Goal: Task Accomplishment & Management: Use online tool/utility

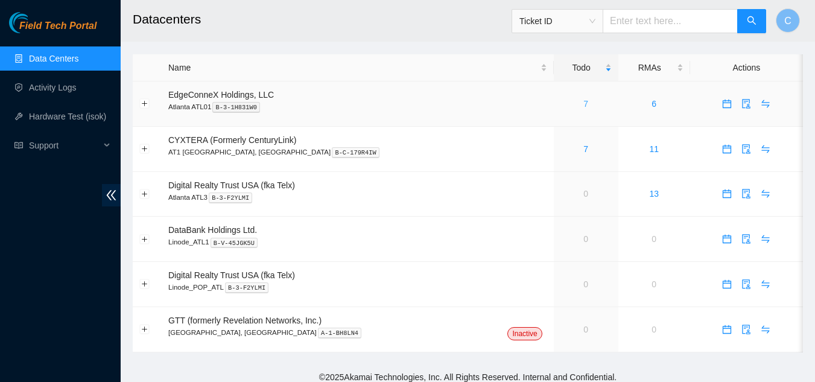
click at [583, 108] on link "7" at bounding box center [585, 104] width 5 height 10
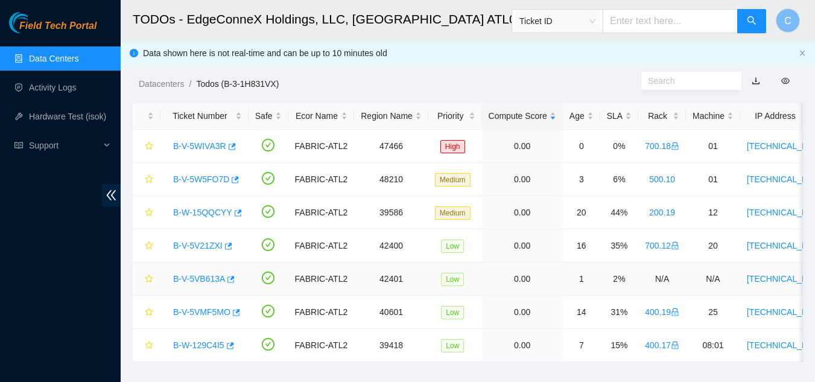
click at [188, 280] on link "B-V-5VB613A" at bounding box center [199, 279] width 52 height 10
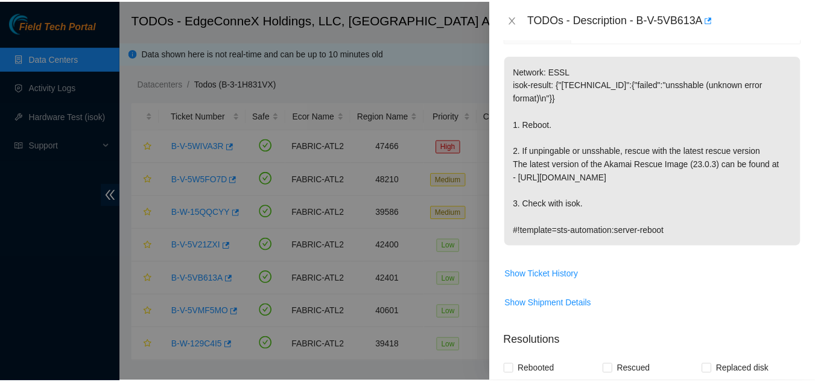
scroll to position [181, 0]
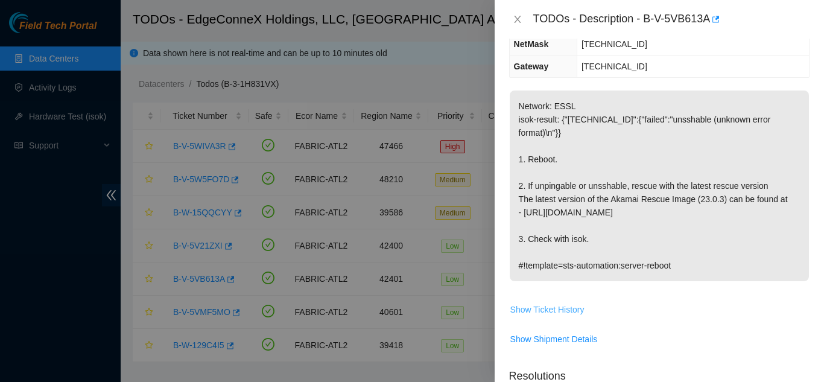
click at [519, 303] on span "Show Ticket History" at bounding box center [547, 309] width 74 height 13
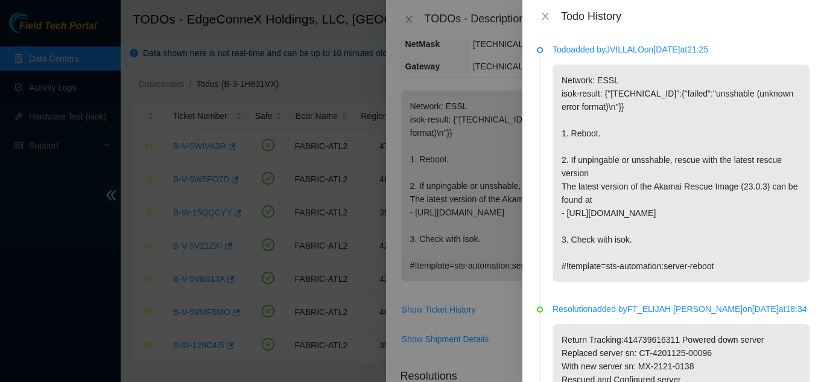
click at [540, 8] on div "Todo History" at bounding box center [672, 16] width 301 height 33
click at [542, 14] on icon "close" at bounding box center [545, 16] width 10 height 10
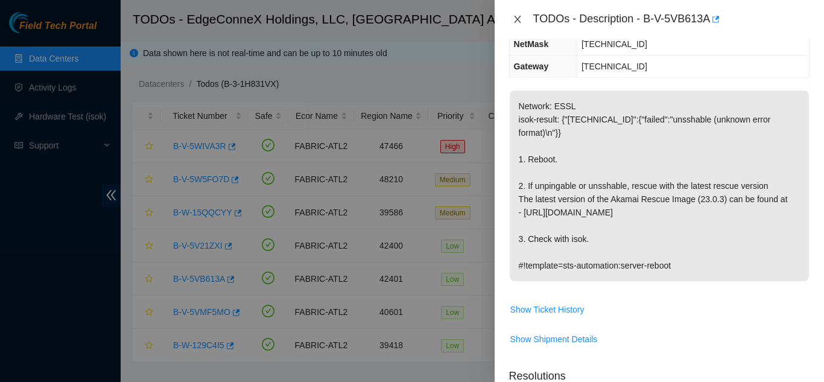
click at [524, 20] on div "TODOs - Description - B-V-5VB613A" at bounding box center [659, 19] width 300 height 19
click at [519, 20] on icon "close" at bounding box center [517, 19] width 10 height 10
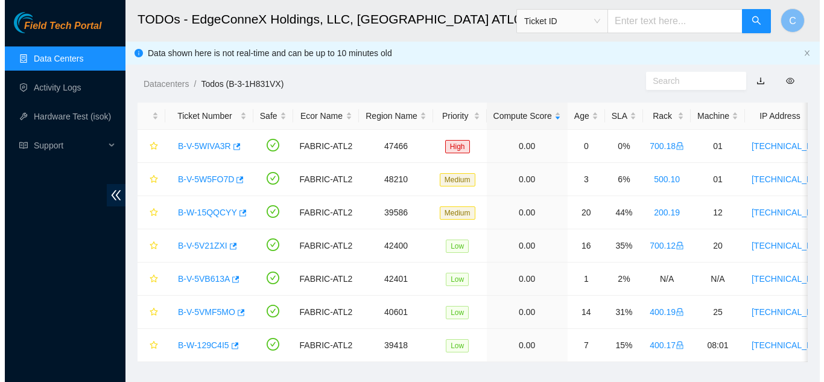
scroll to position [194, 0]
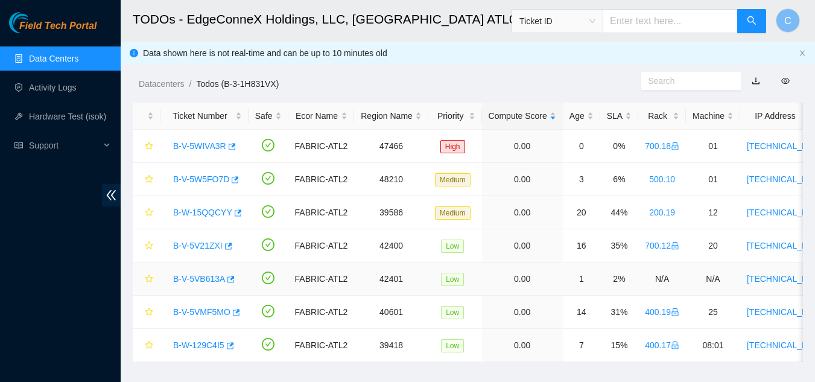
click at [185, 279] on link "B-V-5VB613A" at bounding box center [199, 279] width 52 height 10
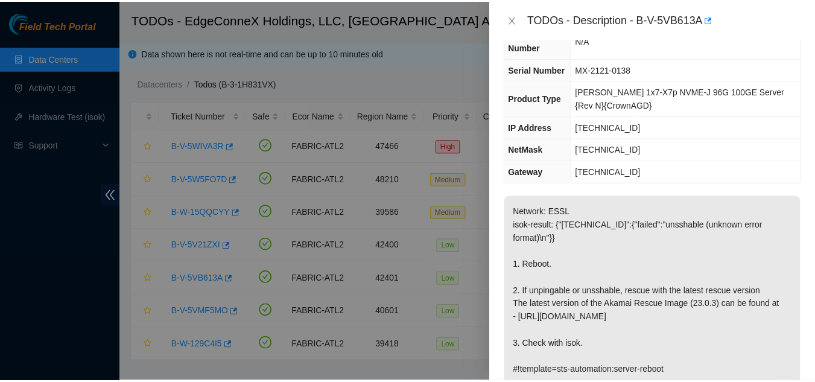
scroll to position [0, 0]
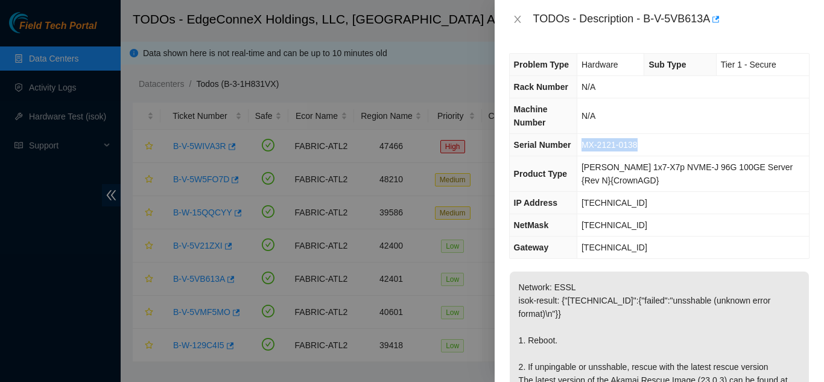
drag, startPoint x: 648, startPoint y: 141, endPoint x: 570, endPoint y: 142, distance: 77.8
click at [570, 142] on tr "Serial Number MX-2121-0138" at bounding box center [658, 145] width 299 height 22
copy tr "MX-2121-0138"
drag, startPoint x: 512, startPoint y: 16, endPoint x: 519, endPoint y: 17, distance: 7.3
click at [513, 16] on button "Close" at bounding box center [517, 19] width 17 height 11
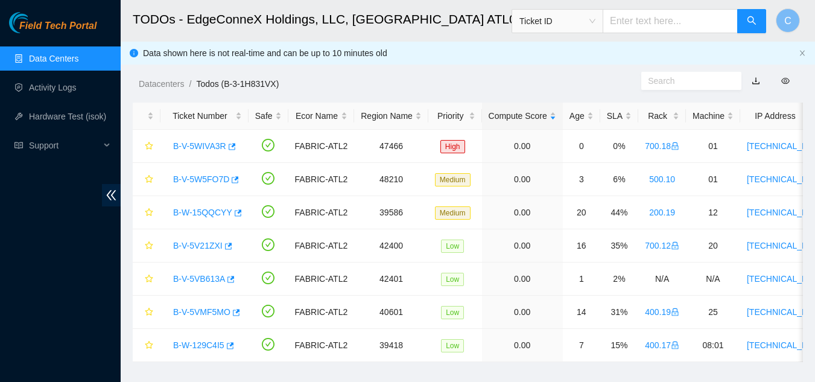
click at [579, 24] on span "Ticket ID" at bounding box center [557, 21] width 76 height 18
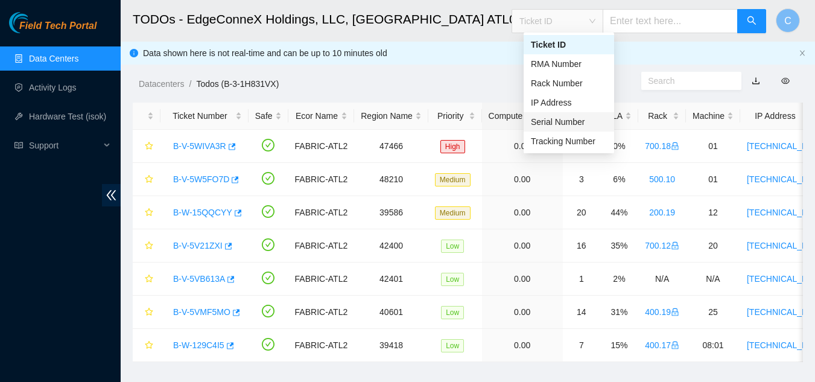
click at [567, 116] on div "Serial Number" at bounding box center [569, 121] width 76 height 13
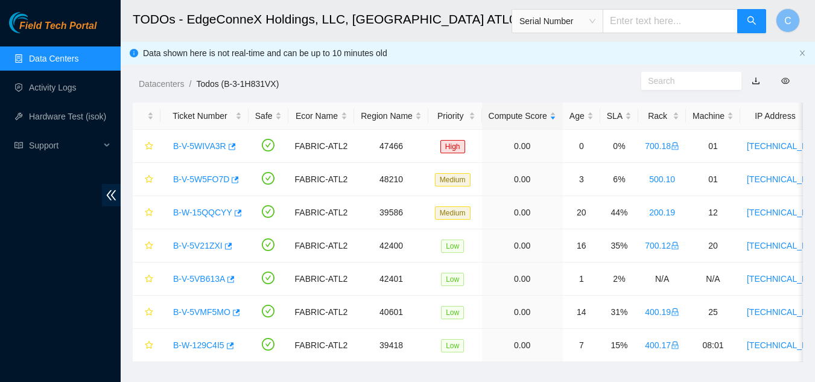
paste input "MX-2121-0138"
type input "MX-2121-0138"
click at [109, 192] on icon "double-left" at bounding box center [111, 195] width 13 height 13
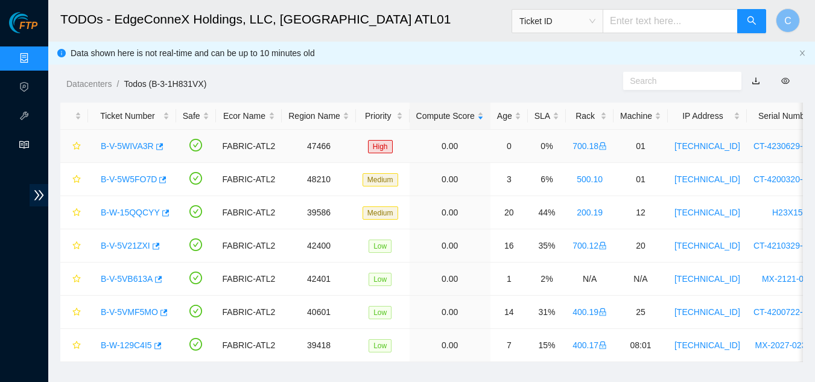
drag, startPoint x: 89, startPoint y: 151, endPoint x: 42, endPoint y: 146, distance: 47.3
click at [89, 151] on td "B-V-5WIVA3R" at bounding box center [132, 146] width 88 height 33
drag, startPoint x: 92, startPoint y: 313, endPoint x: 159, endPoint y: 318, distance: 67.1
click at [159, 318] on td "B-V-5VMF5MO" at bounding box center [132, 311] width 88 height 33
copy link "B-V-5VMF5MO"
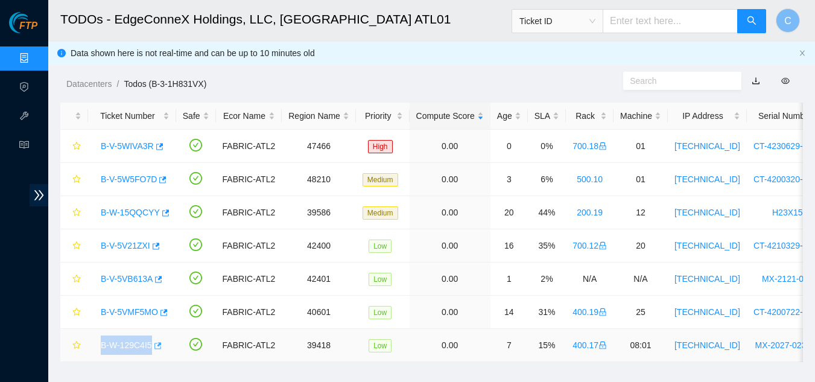
drag, startPoint x: 98, startPoint y: 347, endPoint x: 151, endPoint y: 348, distance: 53.1
click at [151, 348] on td "B-W-129C4I5" at bounding box center [132, 345] width 88 height 33
copy tr "B-W-129C4I5"
drag, startPoint x: 95, startPoint y: 246, endPoint x: 149, endPoint y: 246, distance: 53.7
click at [149, 246] on div "B-V-5V21ZXI" at bounding box center [132, 245] width 75 height 19
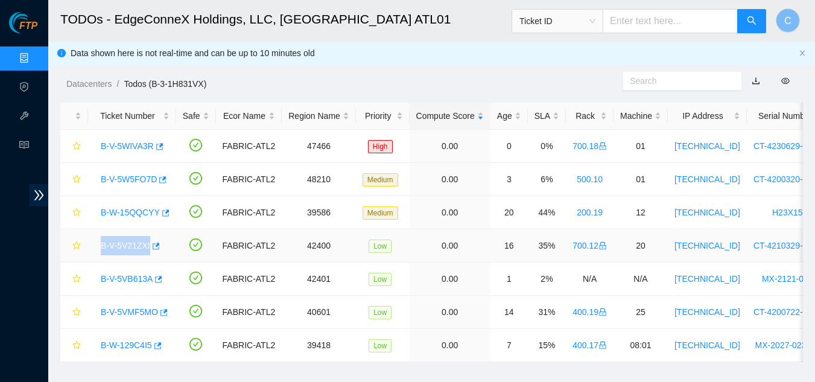
copy tr "B-V-5V21ZXI"
drag, startPoint x: 91, startPoint y: 148, endPoint x: 151, endPoint y: 142, distance: 60.0
click at [151, 142] on td "B-V-5WIVA3R" at bounding box center [132, 146] width 88 height 33
copy link "B-V-5WIVA3R"
click at [392, 65] on div "Datacenters / Todos (B-3-1H831VX) /" at bounding box center [335, 57] width 575 height 68
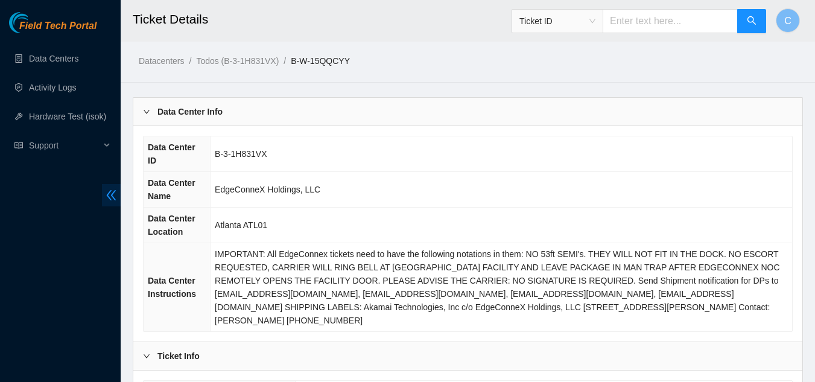
click at [119, 191] on span "double-left" at bounding box center [111, 195] width 19 height 22
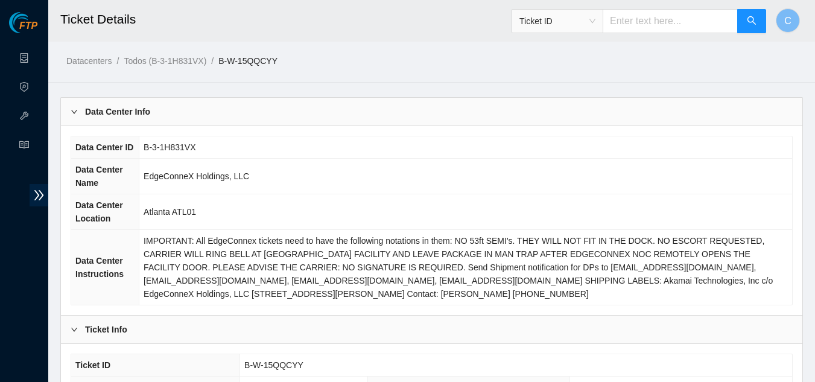
click at [164, 117] on div "Data Center Info" at bounding box center [431, 112] width 741 height 28
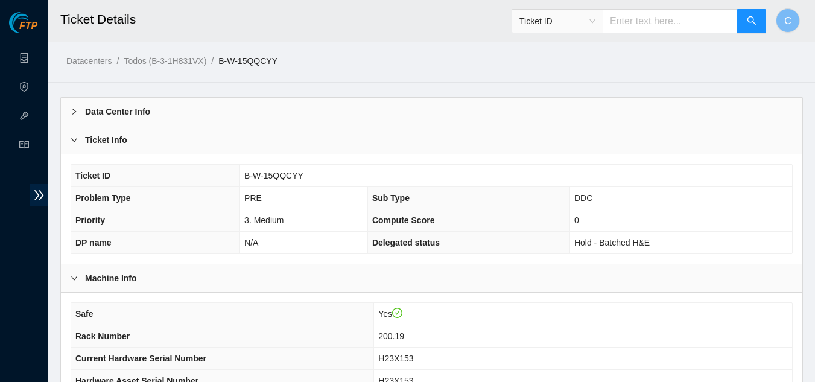
click at [166, 139] on div "Ticket Info" at bounding box center [431, 140] width 741 height 28
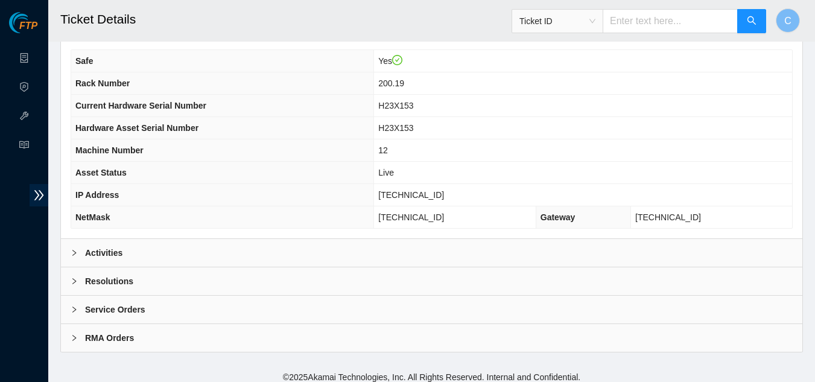
scroll to position [151, 0]
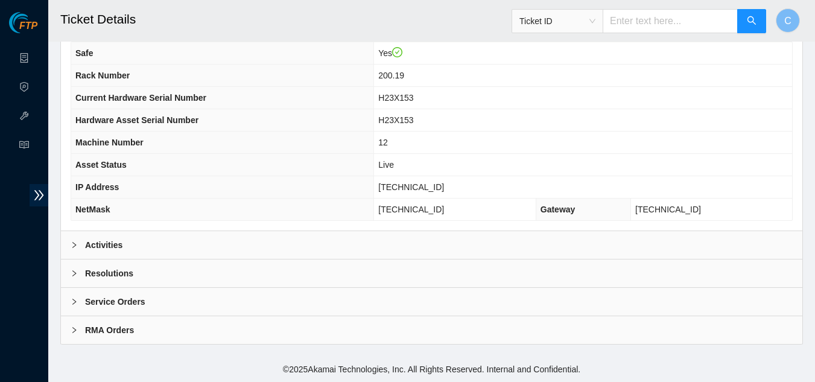
click at [135, 246] on div "Activities" at bounding box center [431, 245] width 741 height 28
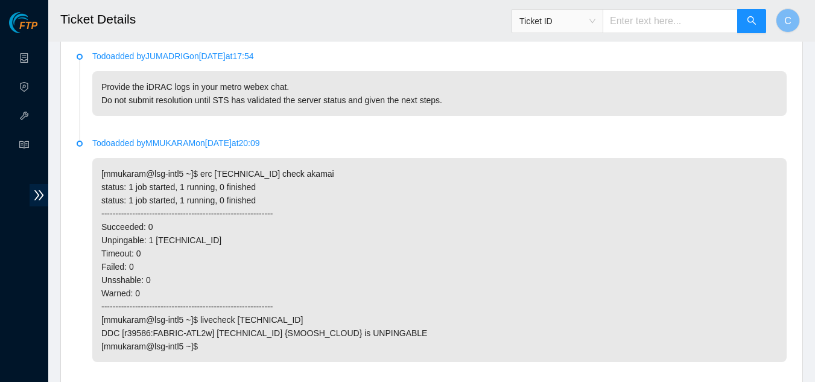
scroll to position [392, 0]
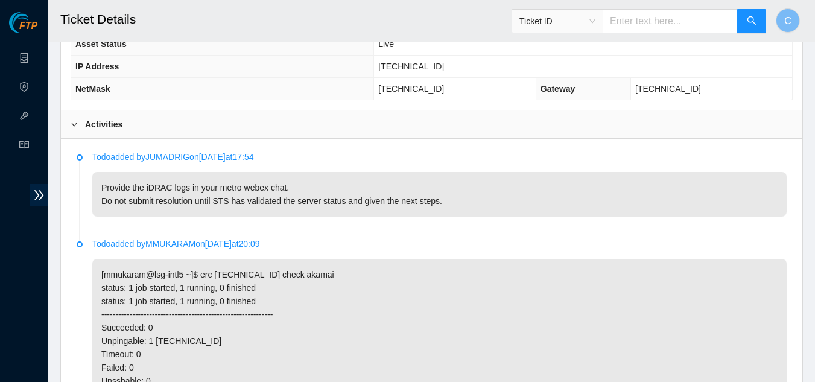
click at [87, 127] on b "Activities" at bounding box center [103, 124] width 37 height 13
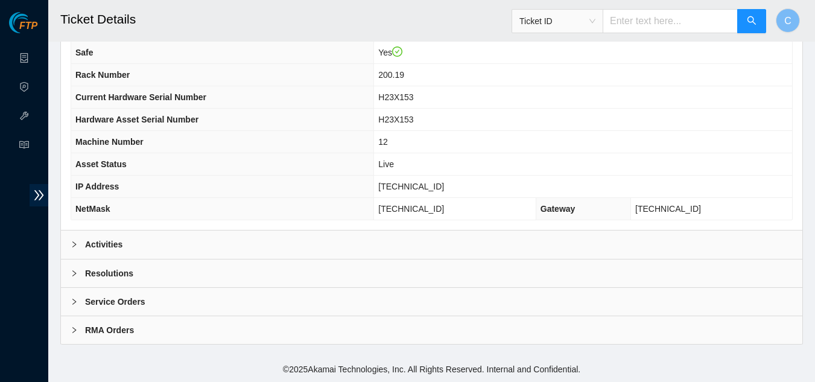
scroll to position [151, 0]
click at [171, 240] on div "Activities" at bounding box center [431, 245] width 741 height 28
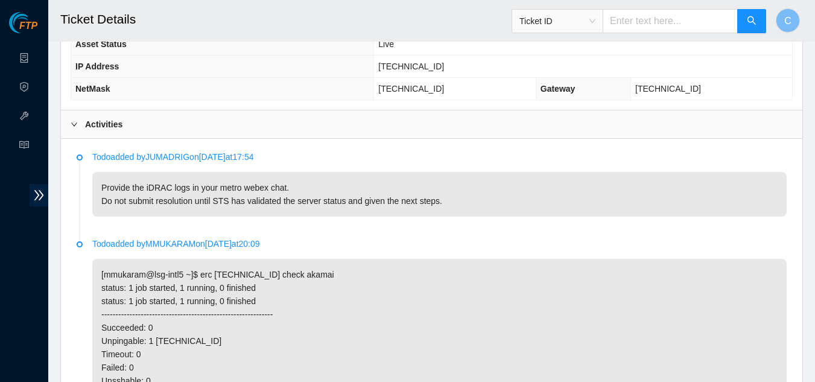
click at [108, 125] on b "Activities" at bounding box center [103, 124] width 37 height 13
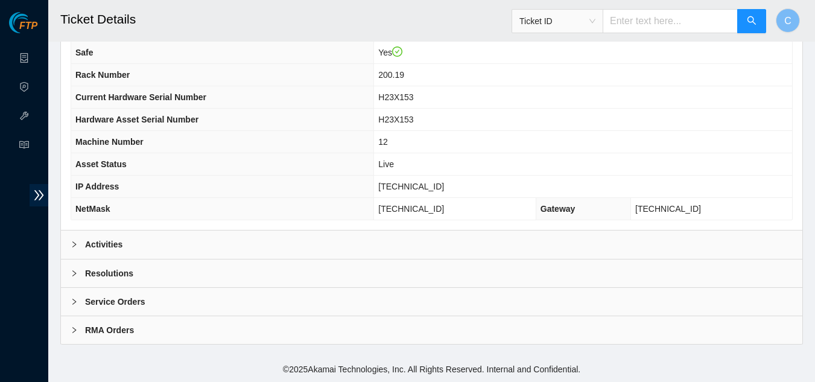
scroll to position [151, 0]
click at [243, 253] on div "Activities" at bounding box center [431, 245] width 741 height 28
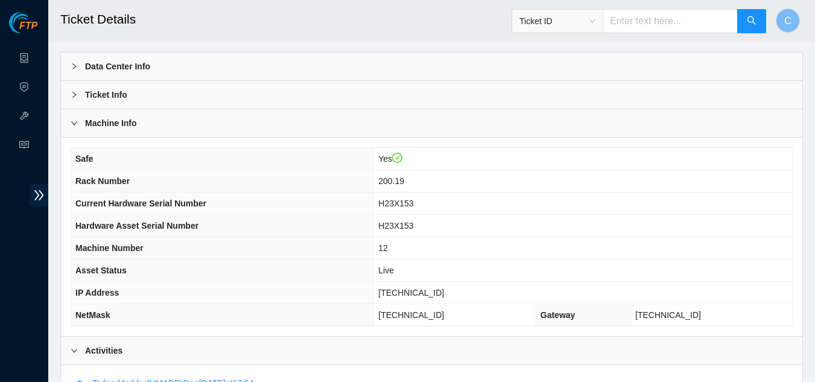
scroll to position [0, 0]
